Goal: Information Seeking & Learning: Learn about a topic

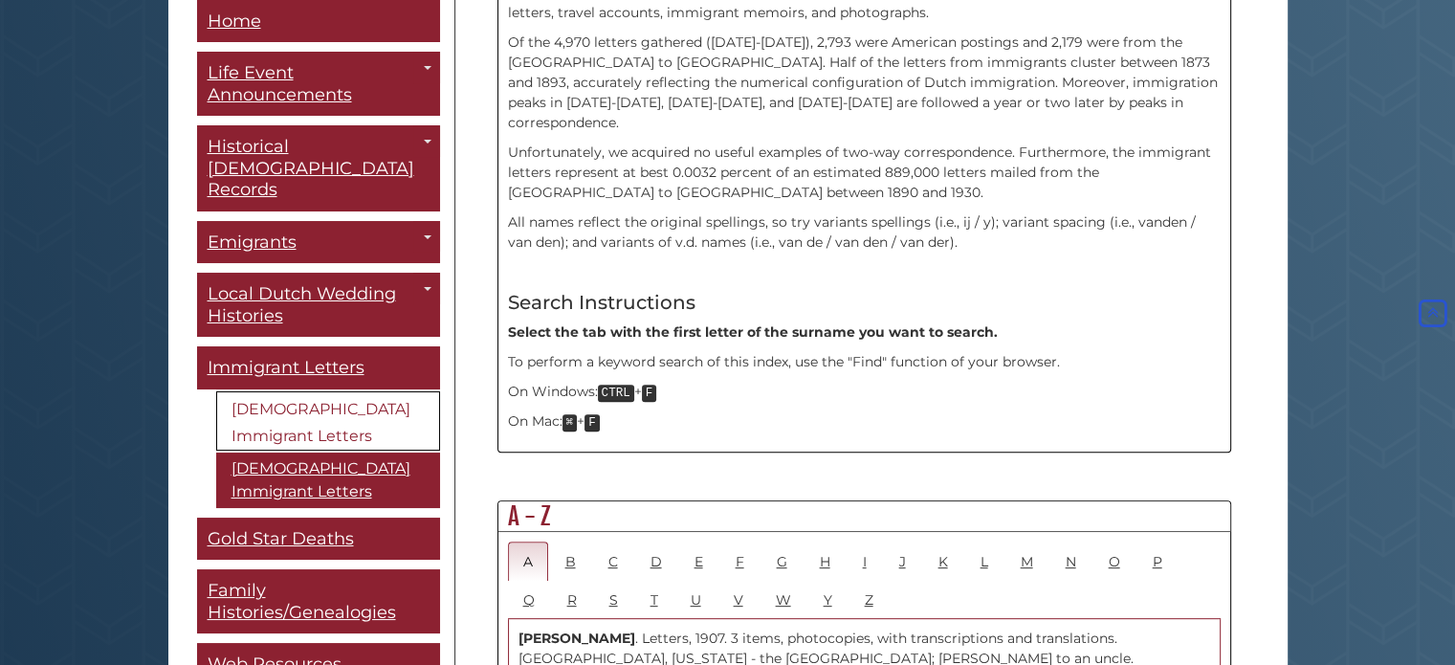
scroll to position [765, 0]
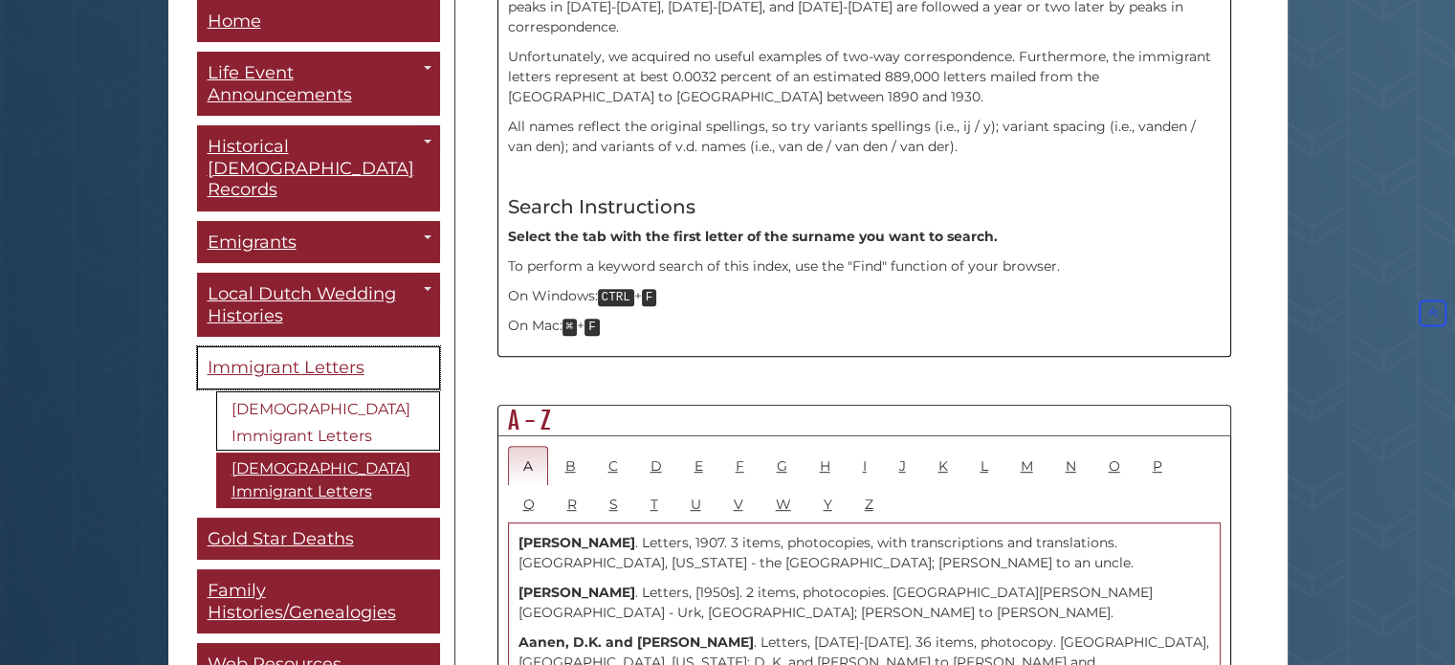
click at [302, 358] on span "Immigrant Letters" at bounding box center [286, 368] width 157 height 21
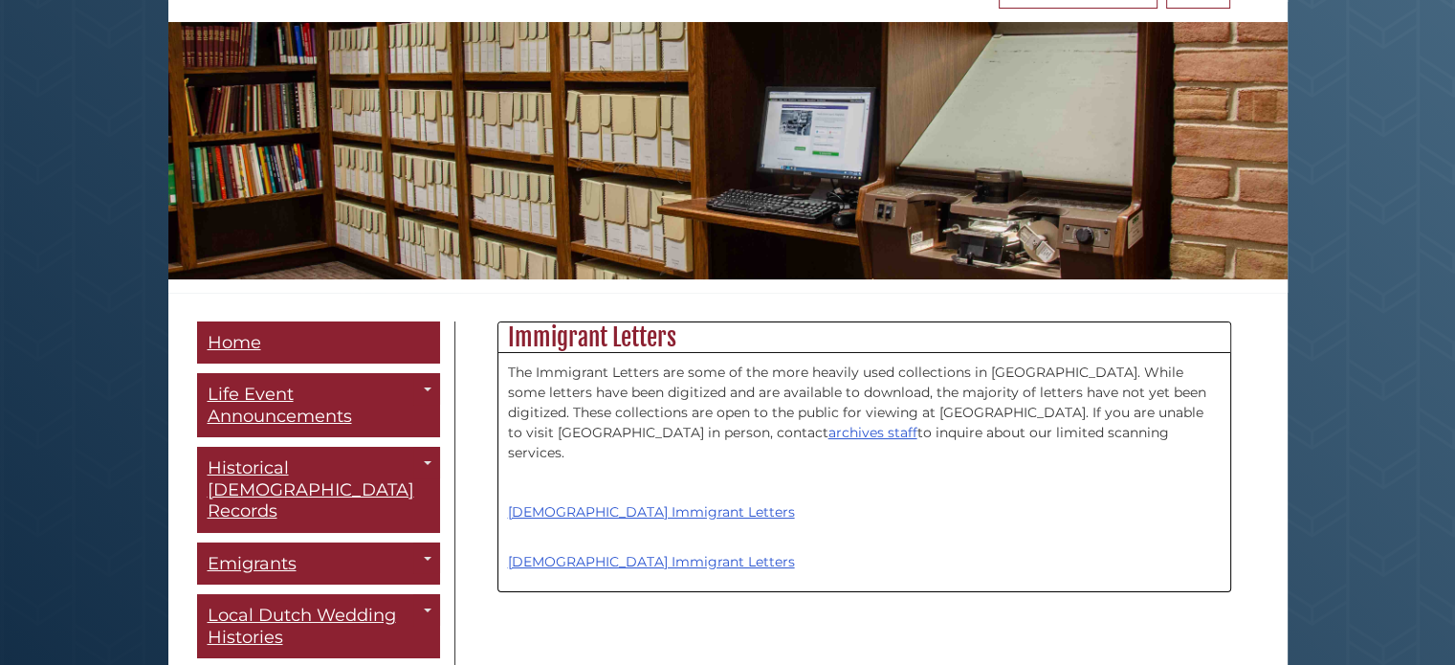
scroll to position [287, 0]
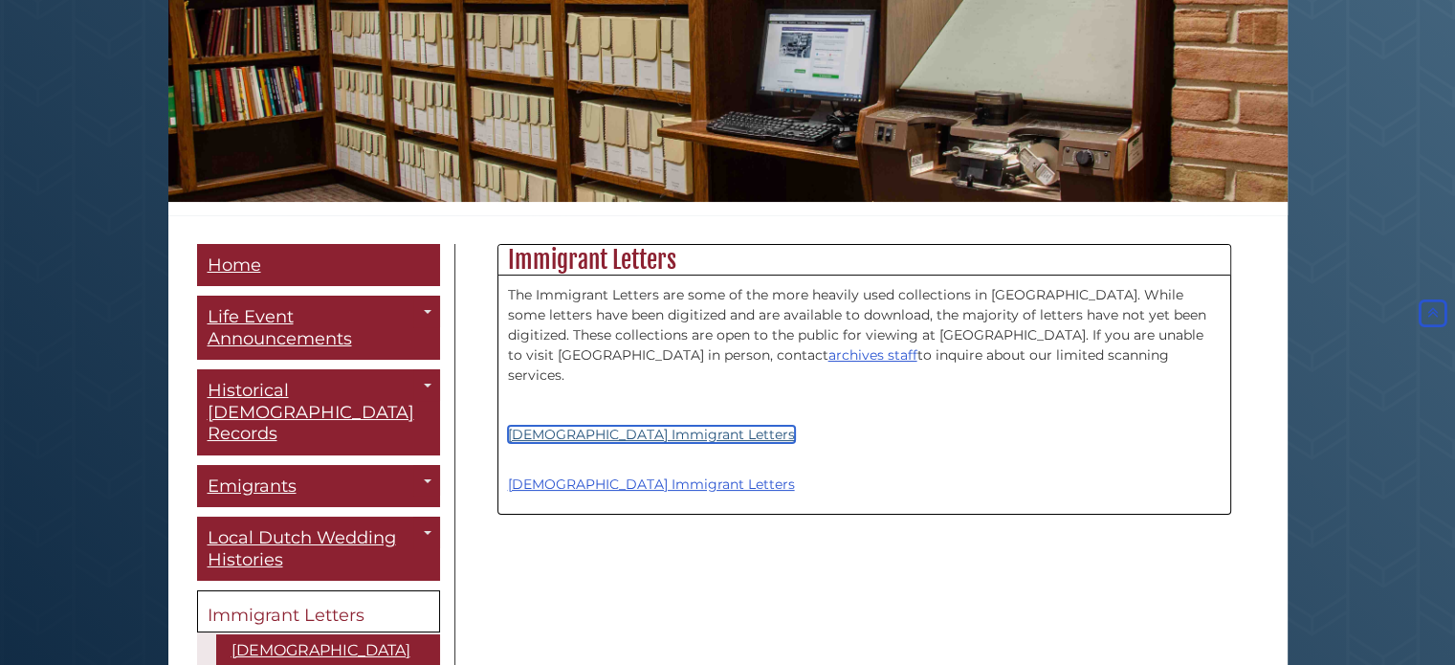
click at [637, 426] on link "[DEMOGRAPHIC_DATA] Immigrant Letters" at bounding box center [651, 434] width 287 height 17
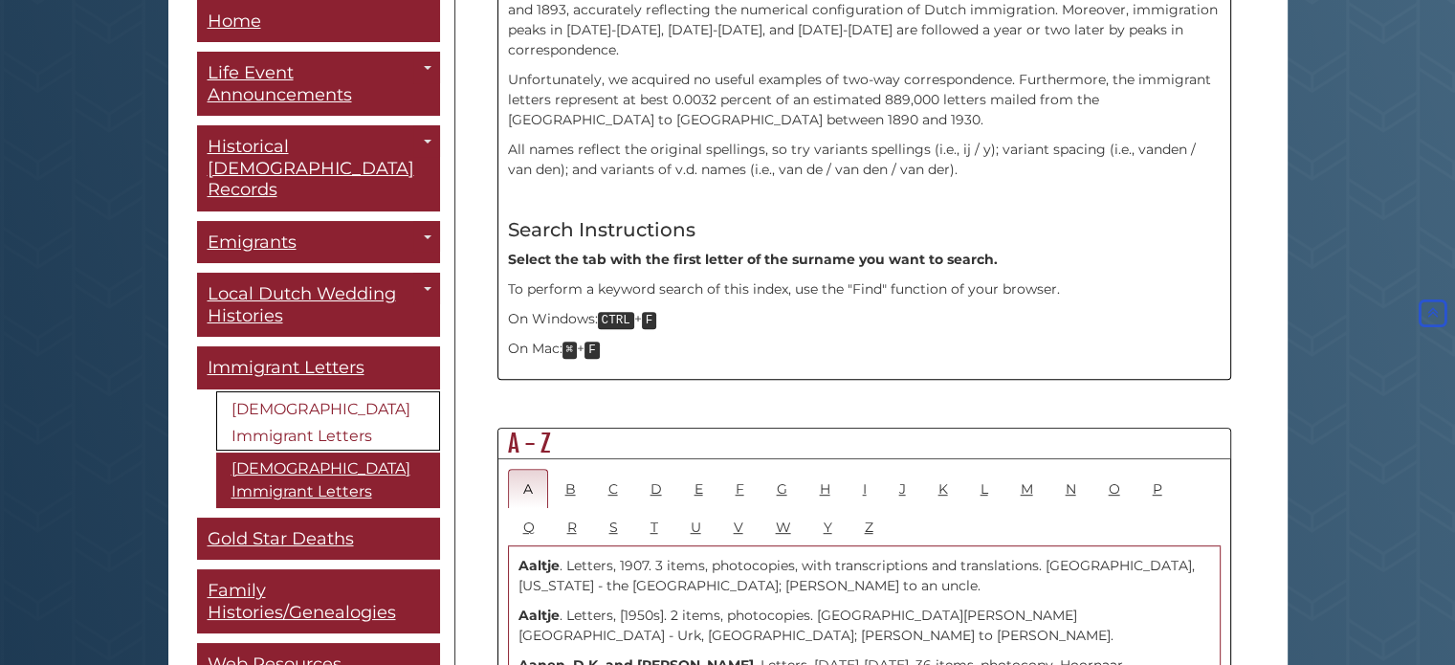
scroll to position [765, 0]
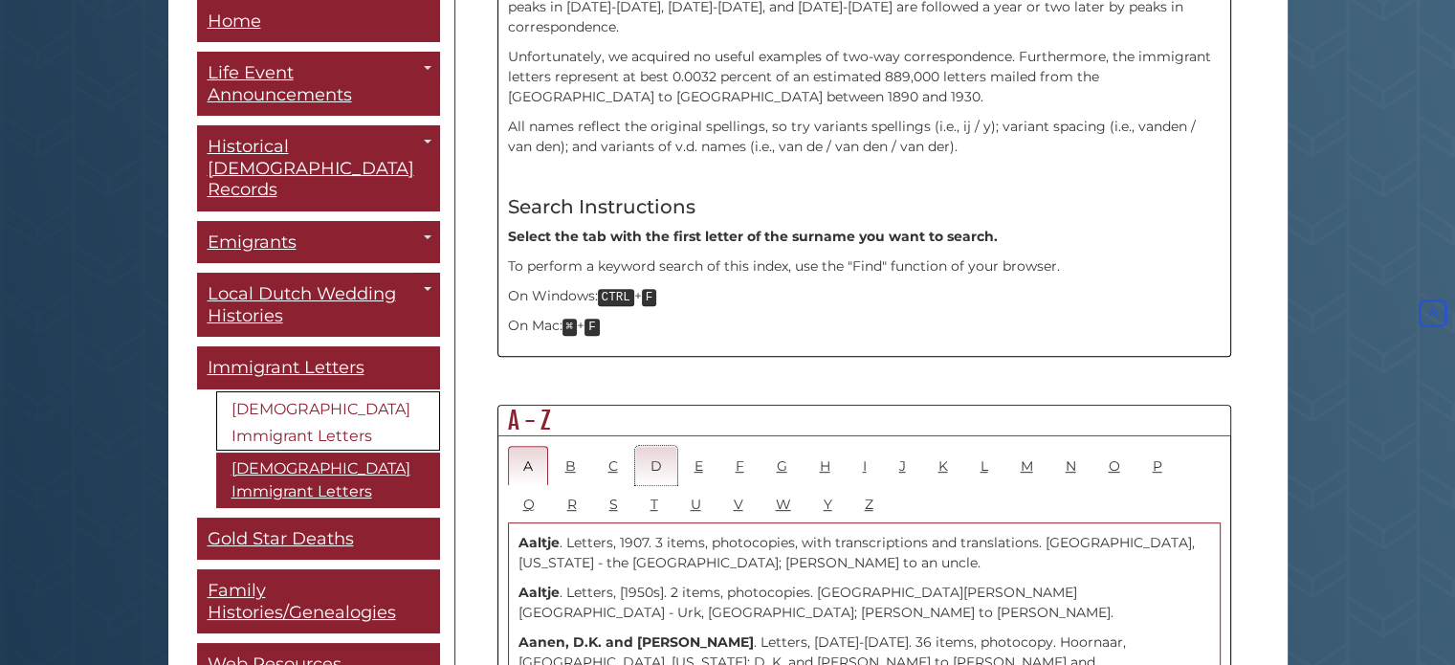
click at [648, 446] on link "D" at bounding box center [656, 465] width 42 height 39
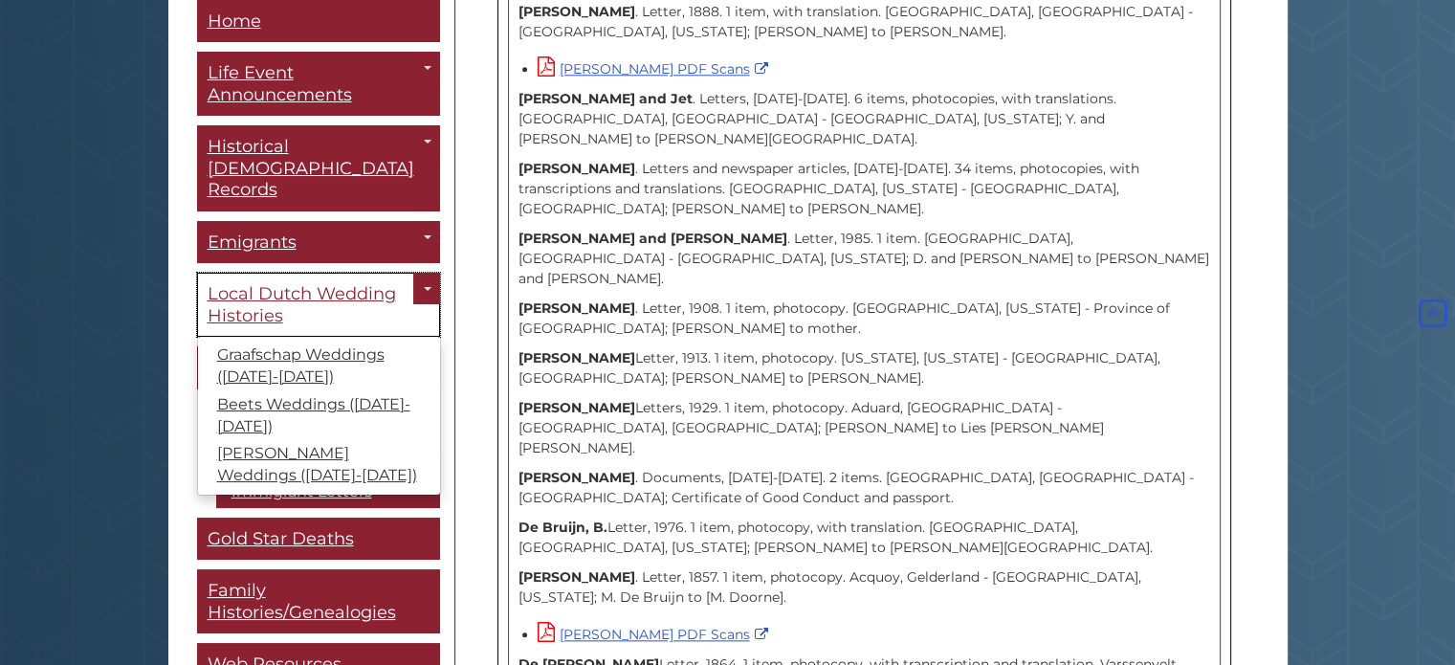
scroll to position [1817, 0]
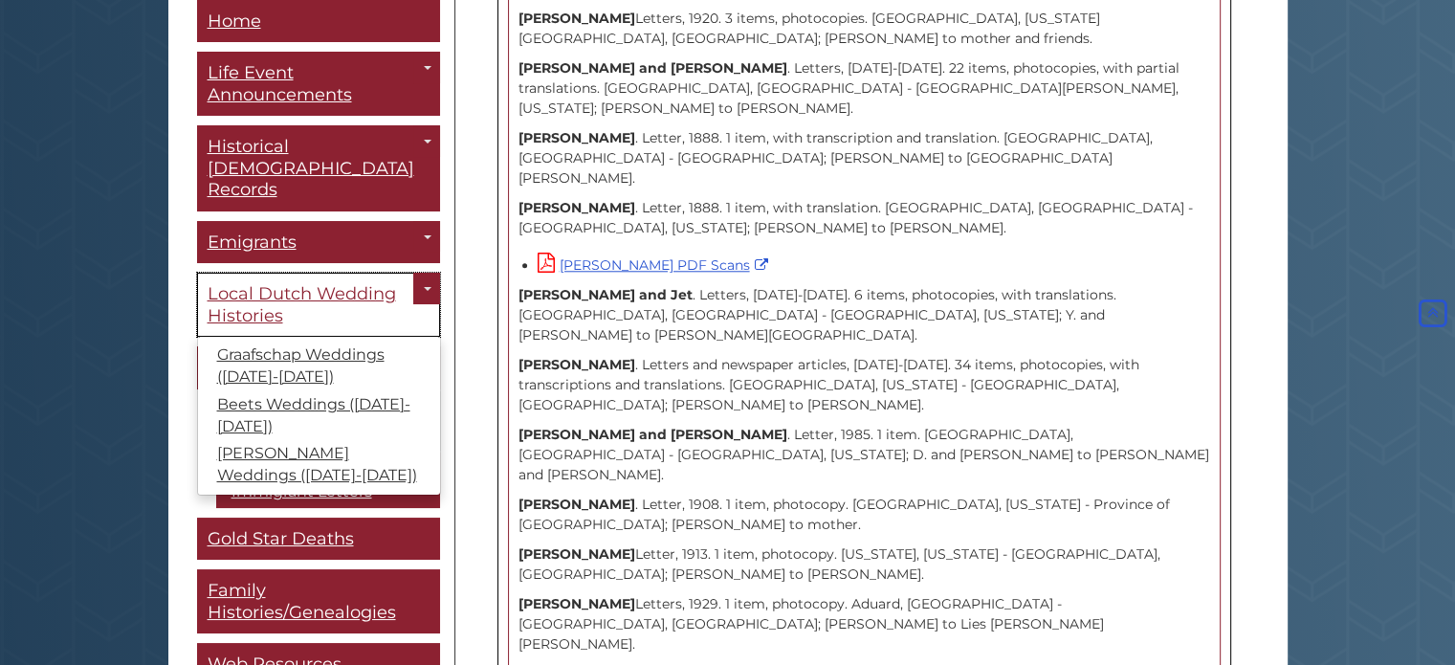
click at [306, 284] on span "Local Dutch Wedding Histories" at bounding box center [302, 305] width 188 height 43
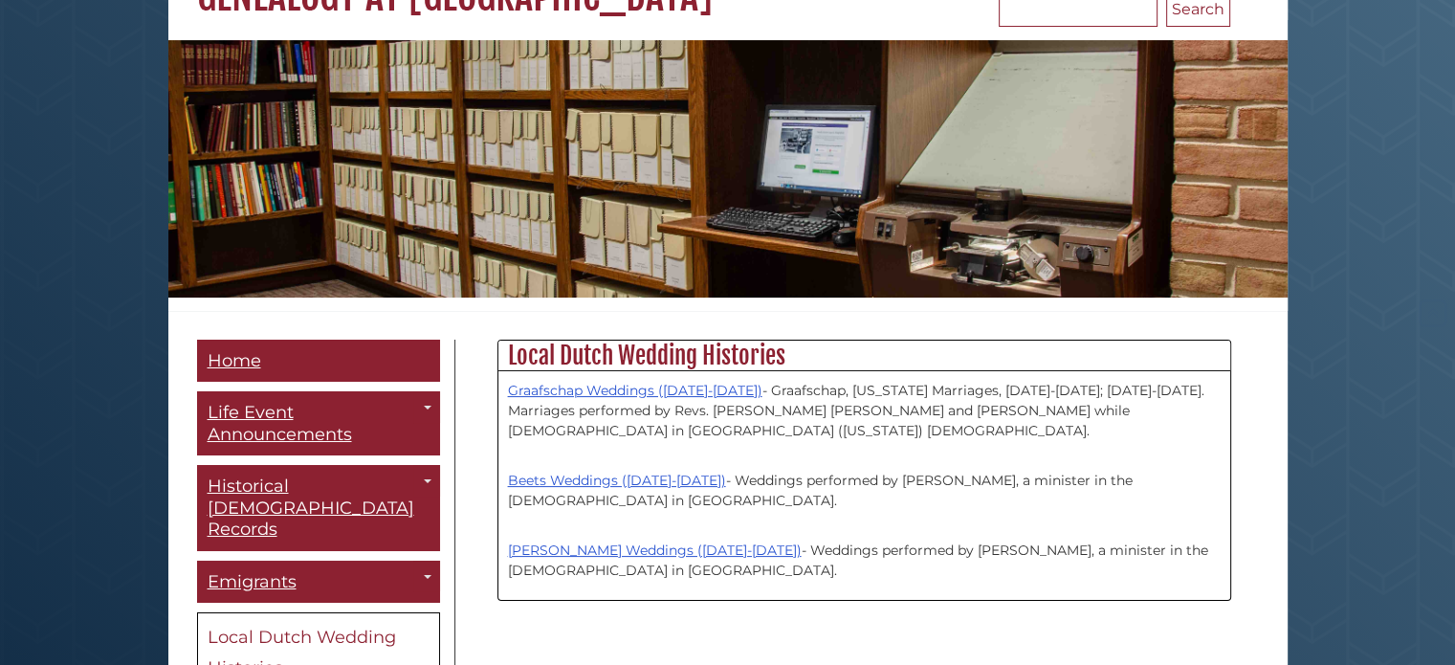
scroll to position [287, 0]
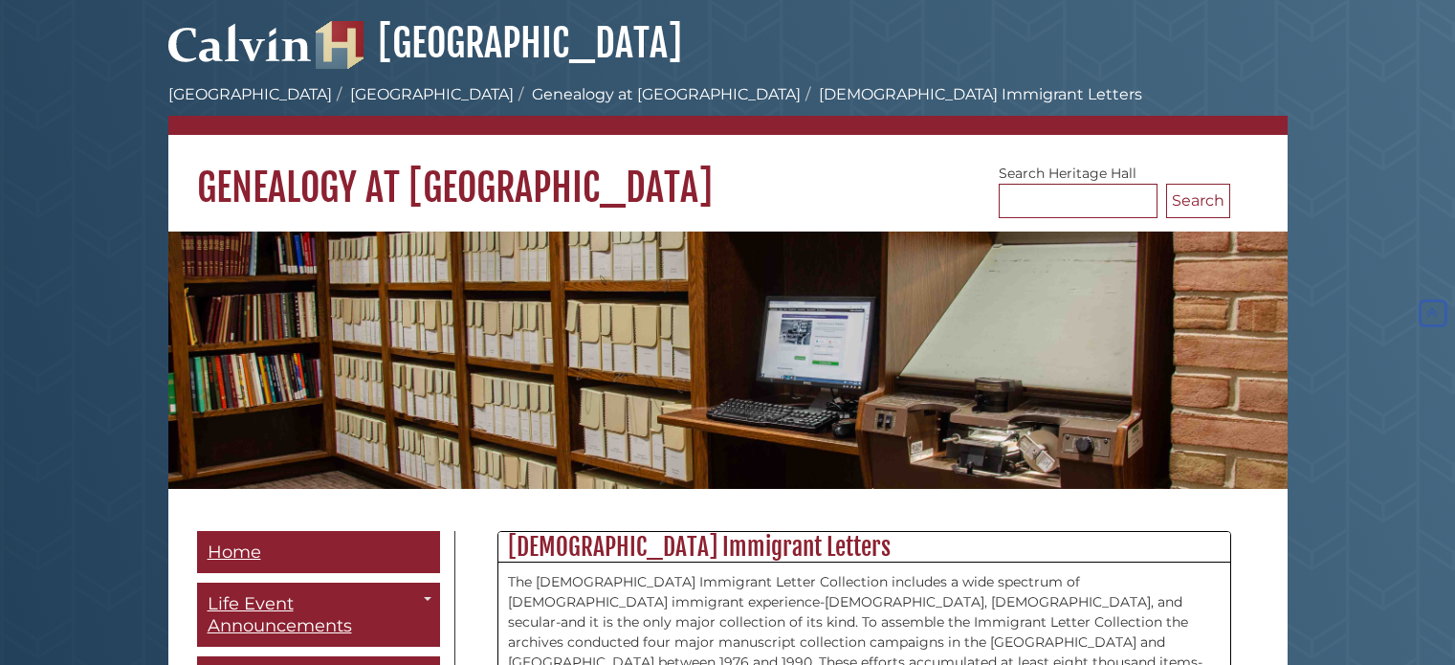
scroll to position [1817, 0]
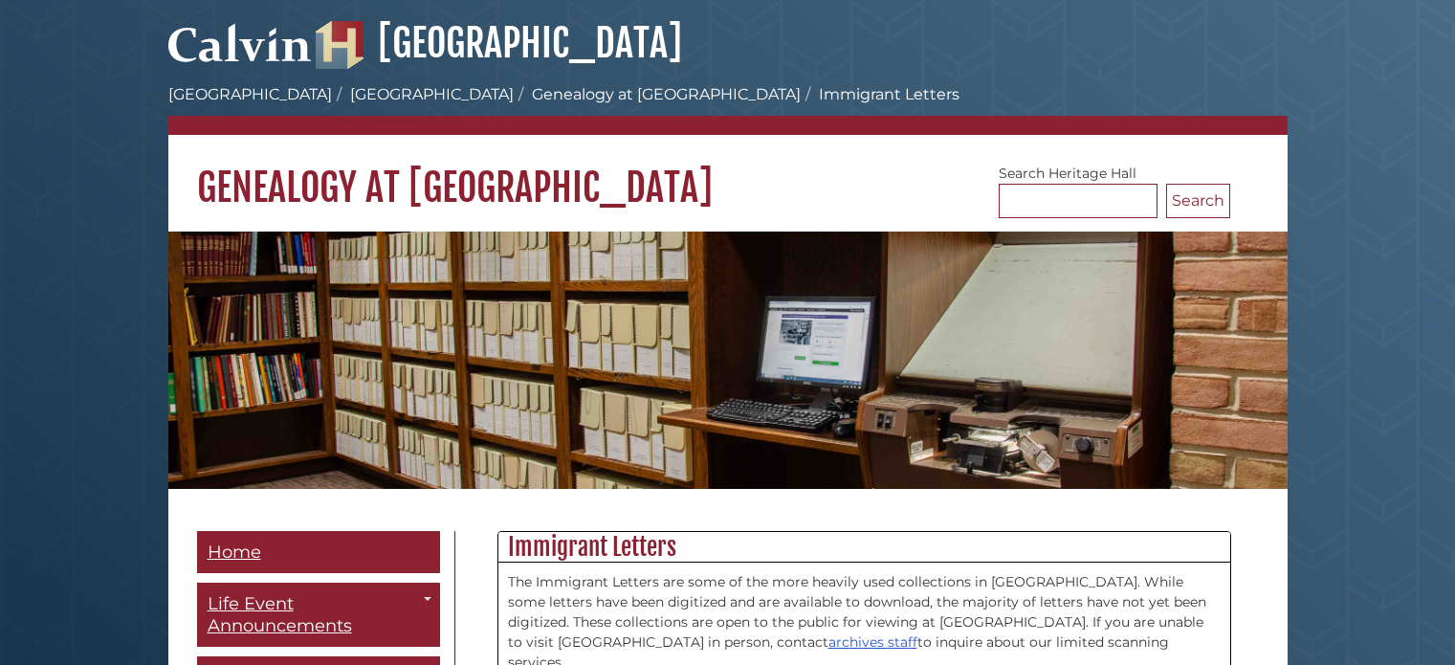
scroll to position [287, 0]
